Goal: Task Accomplishment & Management: Use online tool/utility

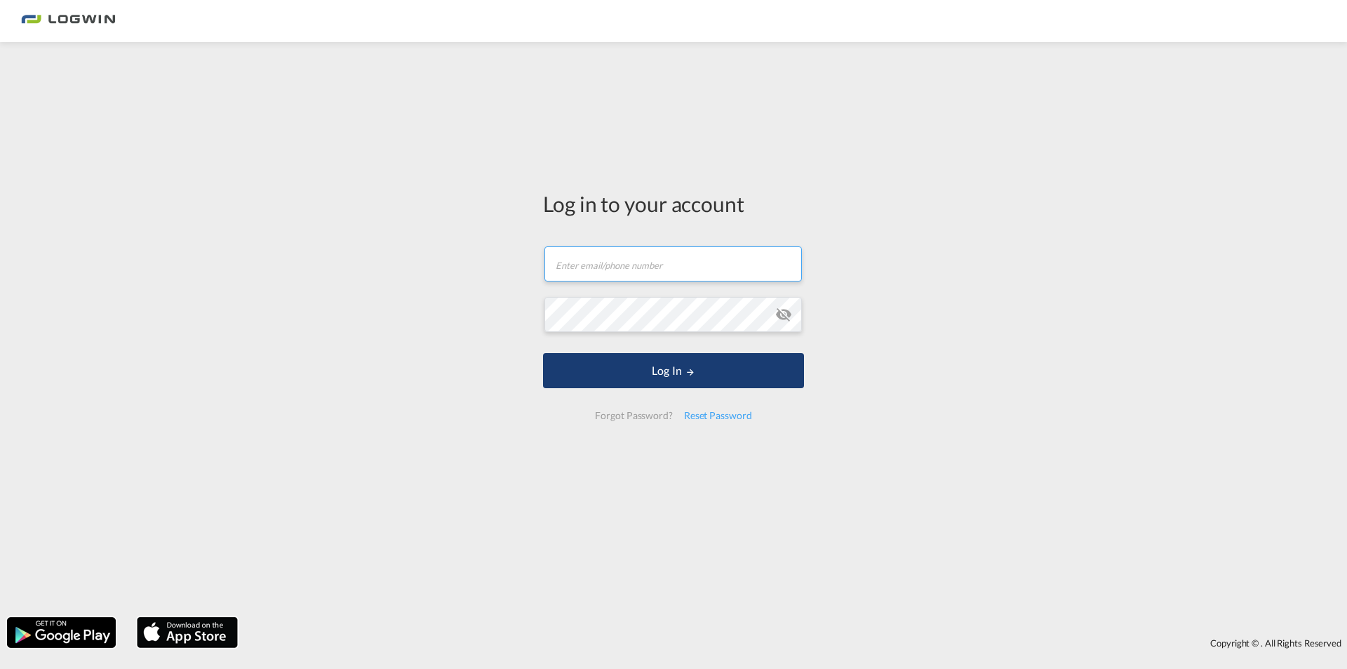
type input "[PERSON_NAME][EMAIL_ADDRESS][DOMAIN_NAME]"
click at [681, 376] on button "Log In" at bounding box center [673, 370] width 261 height 35
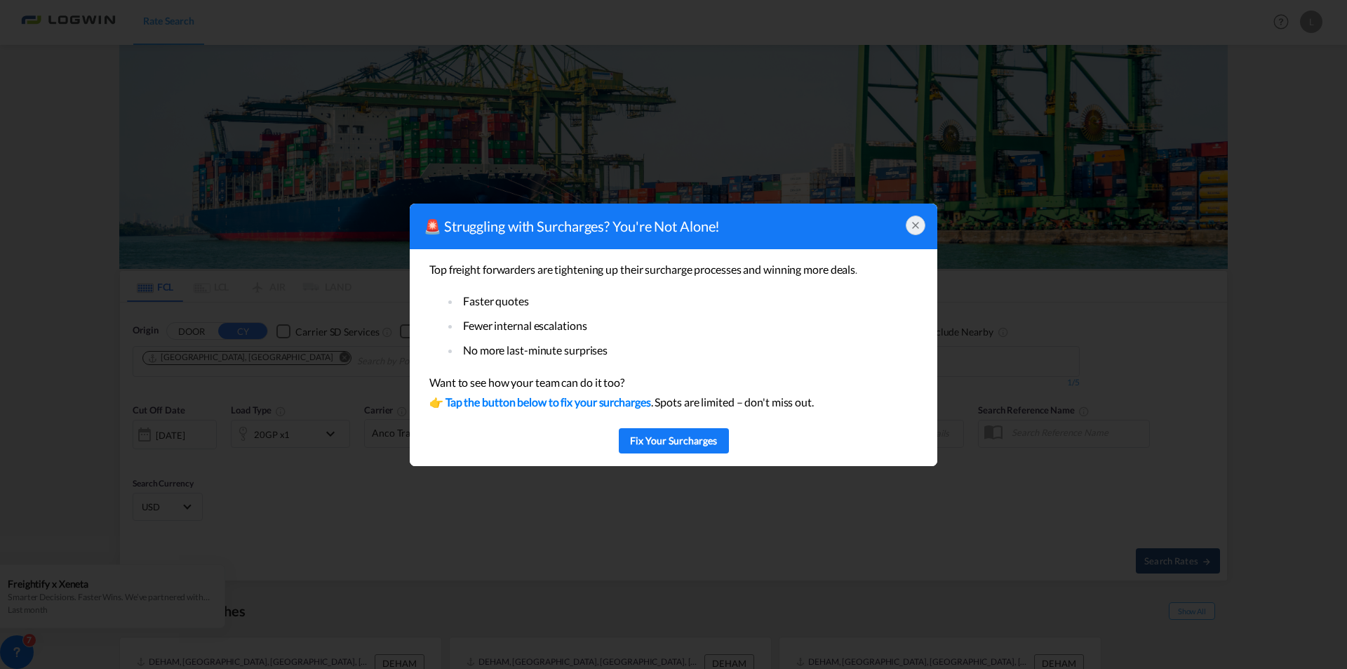
click at [913, 229] on icon at bounding box center [915, 225] width 11 height 11
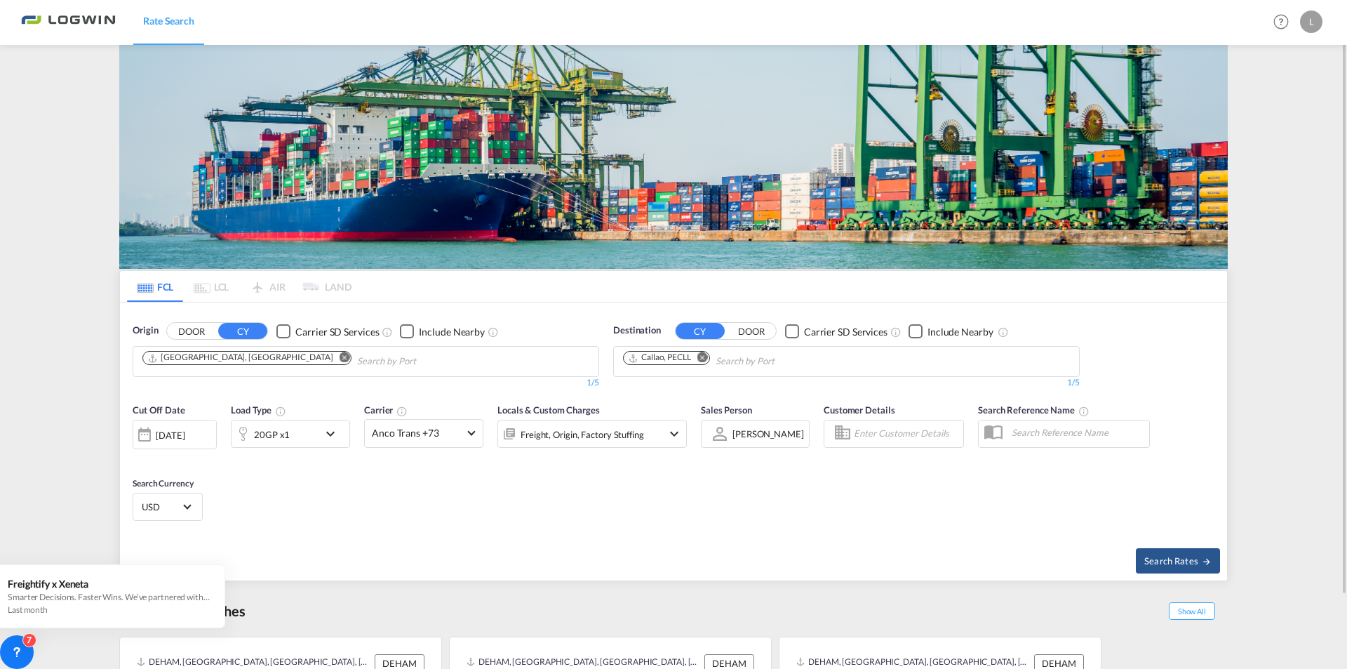
click at [699, 355] on md-icon "Remove" at bounding box center [702, 357] width 11 height 11
click at [664, 354] on body "Rate Search Rate Search Help Resources Product Release L My Profile Logout FCL …" at bounding box center [673, 334] width 1347 height 669
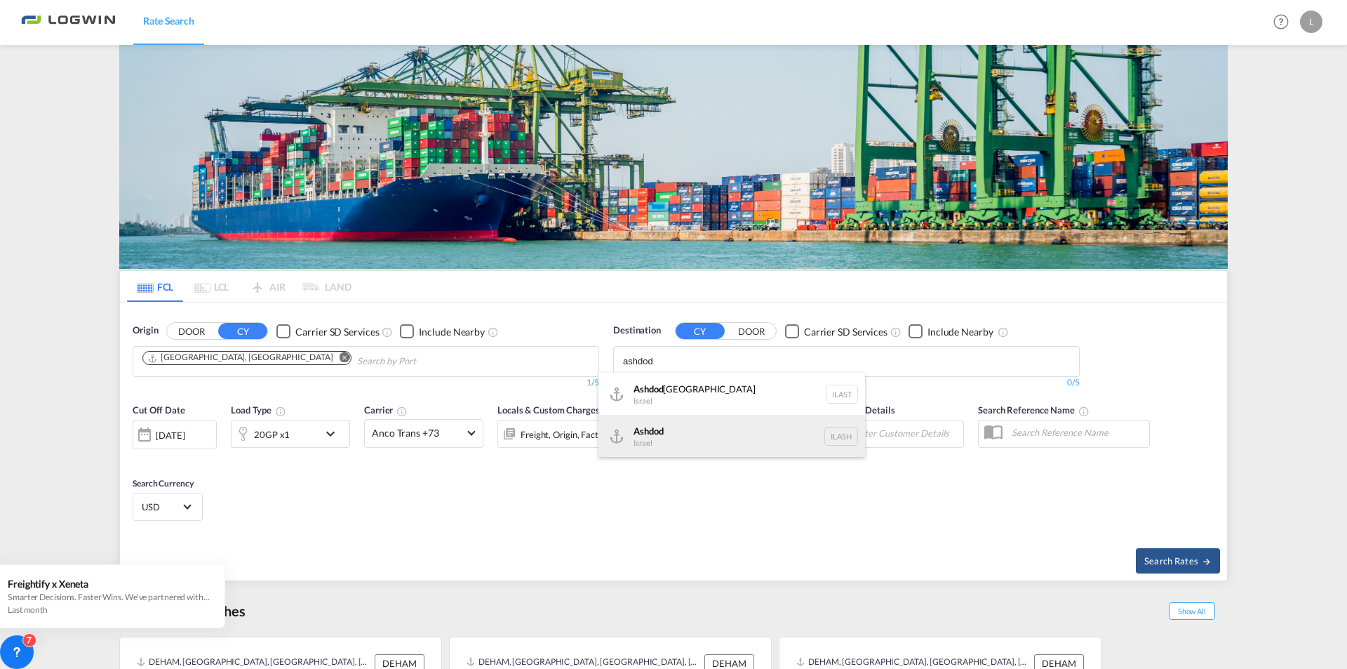
type input "ashdod"
click at [739, 428] on div "Ashdod [GEOGRAPHIC_DATA] [GEOGRAPHIC_DATA]" at bounding box center [731, 436] width 267 height 42
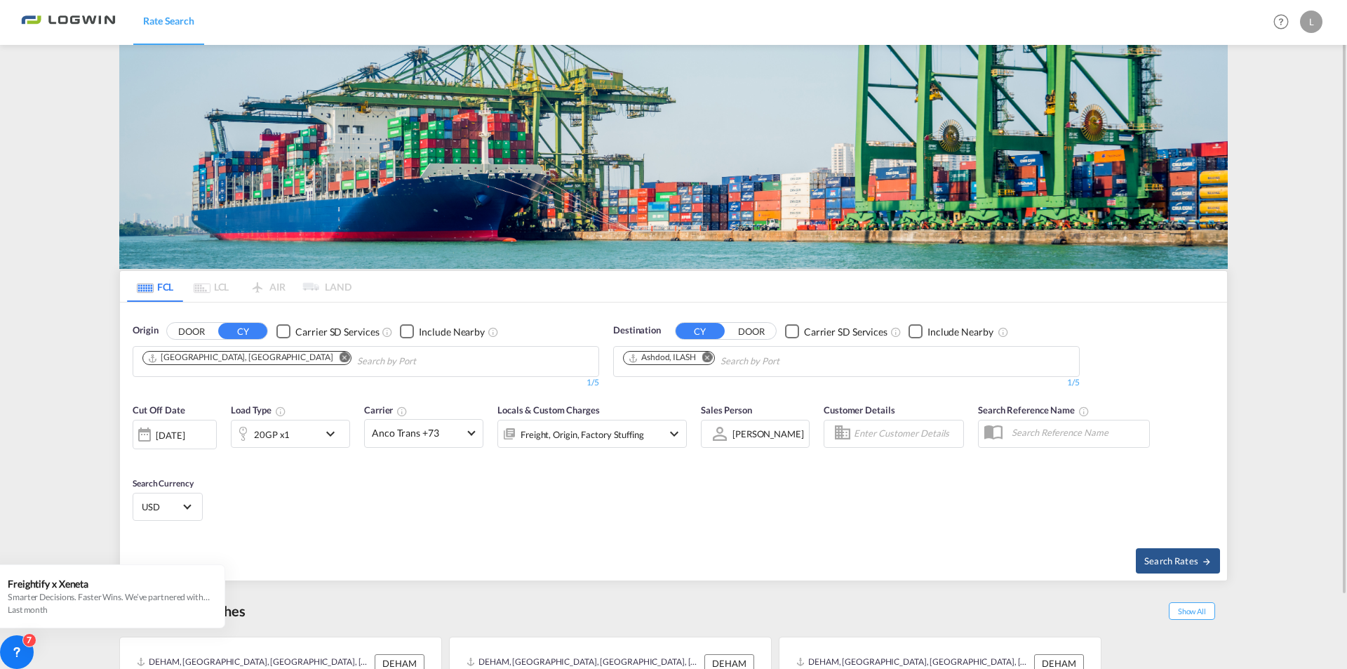
click at [330, 434] on md-icon "icon-chevron-down" at bounding box center [334, 433] width 24 height 17
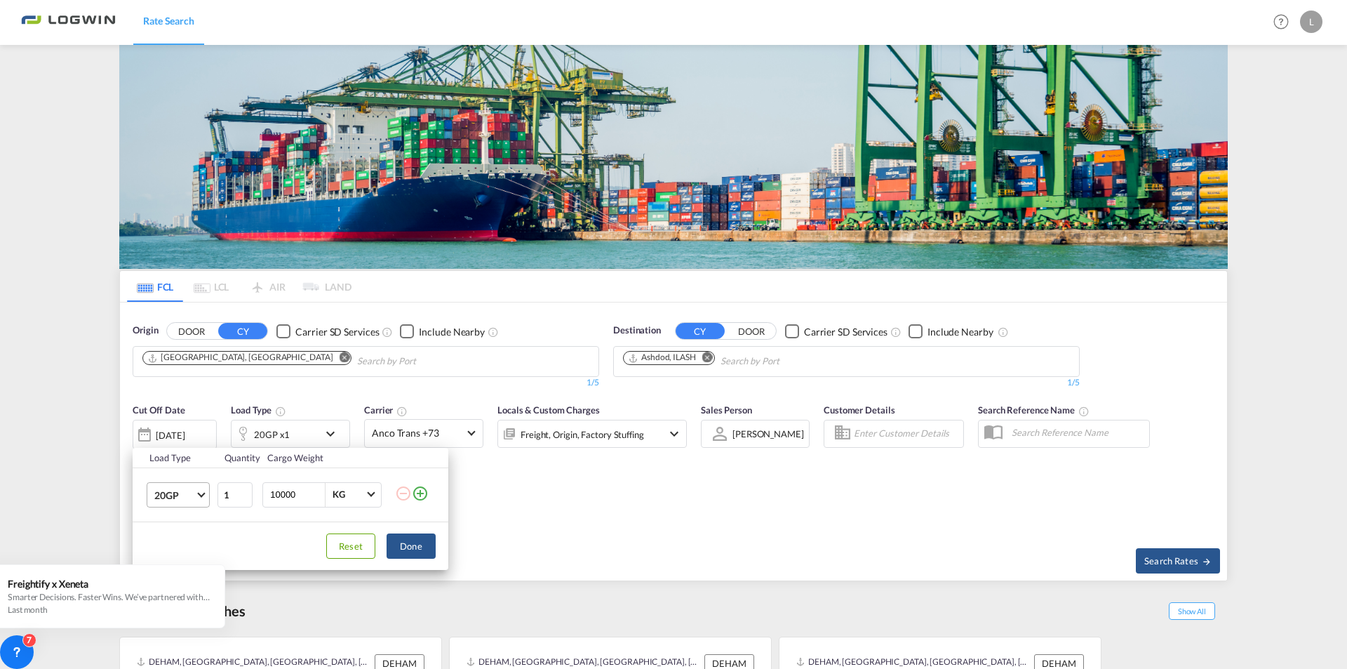
click at [171, 493] on span "20GP" at bounding box center [174, 495] width 41 height 14
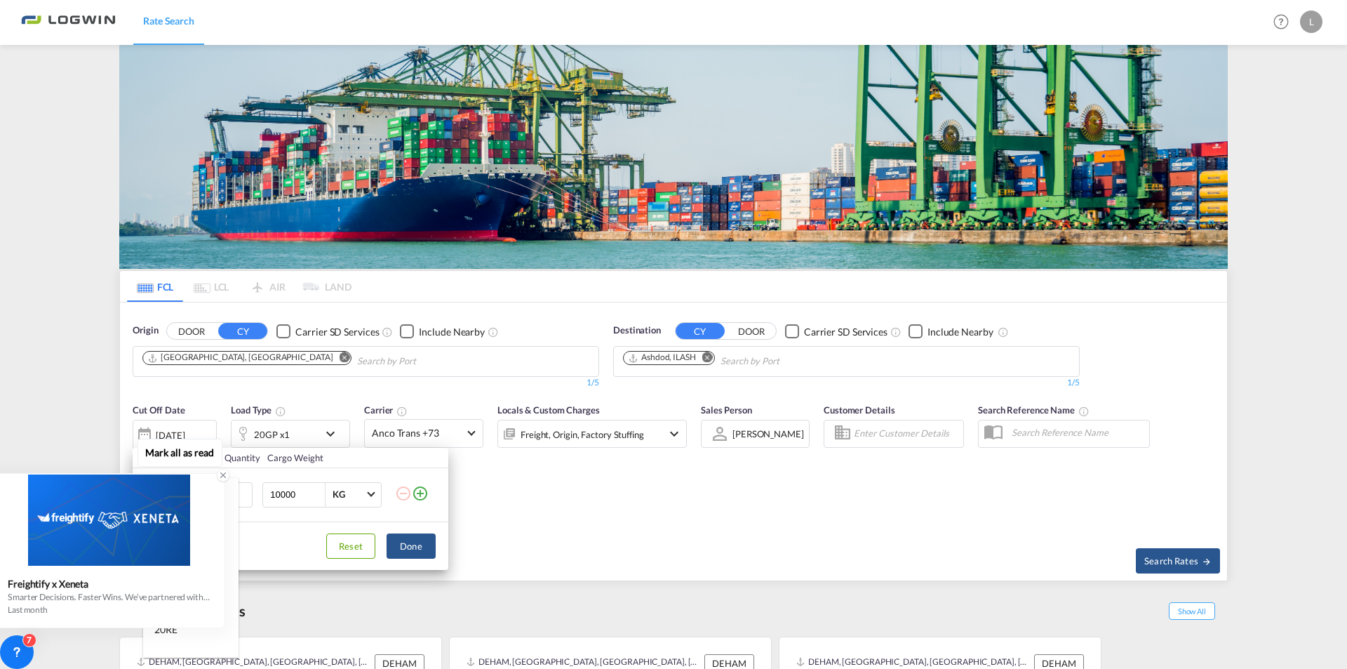
click at [225, 474] on icon at bounding box center [223, 475] width 5 height 5
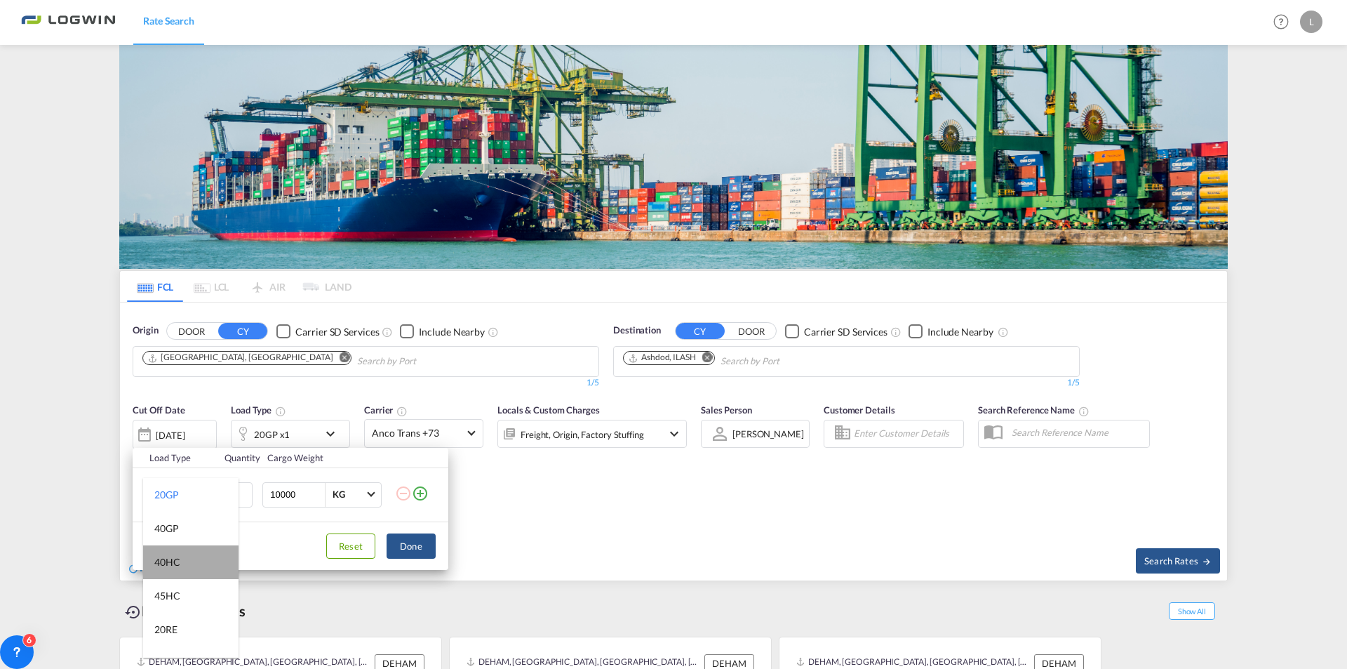
click at [195, 559] on md-option "40HC" at bounding box center [190, 562] width 95 height 34
click at [416, 541] on button "Done" at bounding box center [411, 545] width 49 height 25
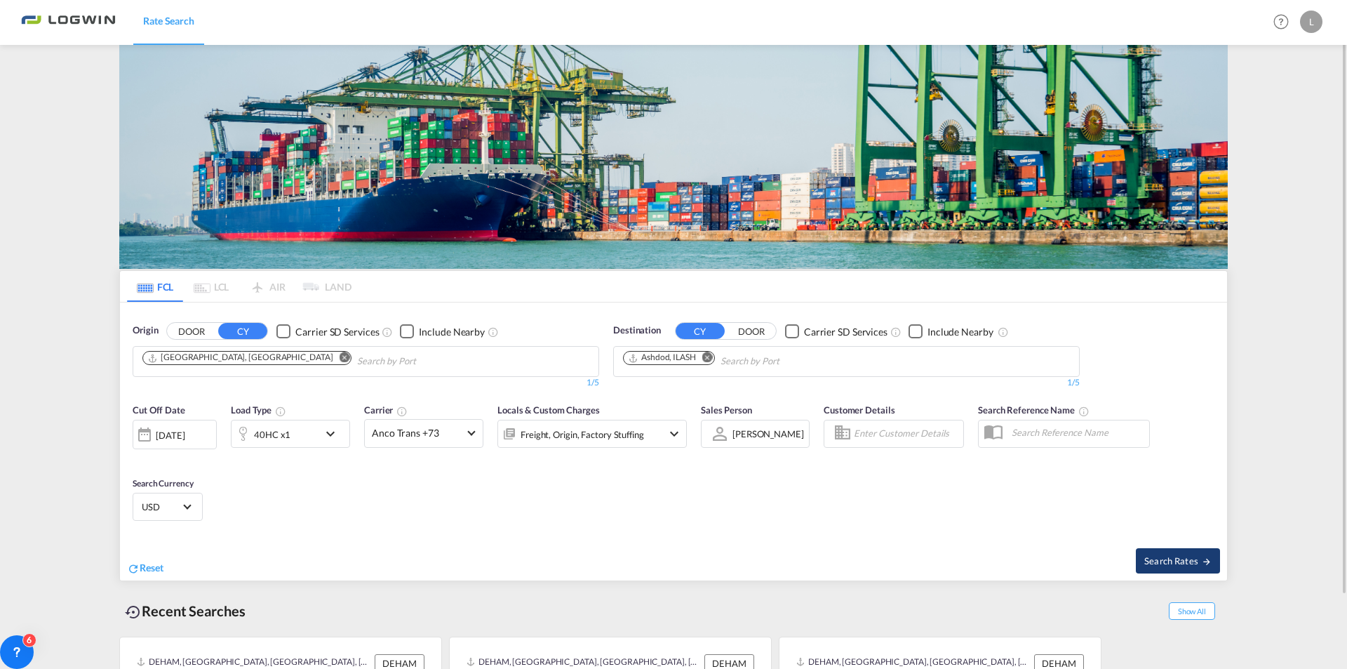
click at [1172, 548] on button "Search Rates" at bounding box center [1178, 560] width 84 height 25
type input "DEHAM to ILASH / [DATE]"
